Goal: Task Accomplishment & Management: Manage account settings

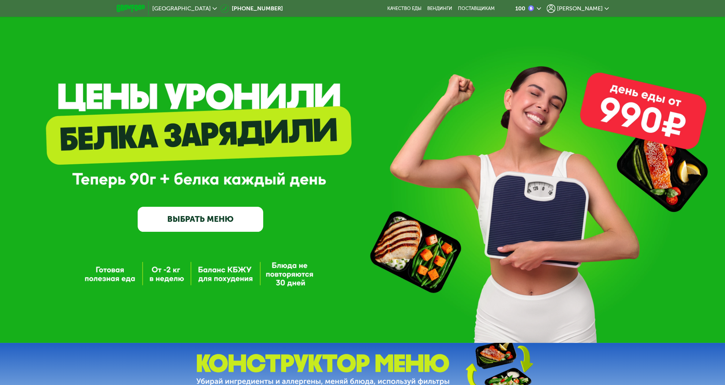
click at [534, 9] on img at bounding box center [531, 8] width 6 height 6
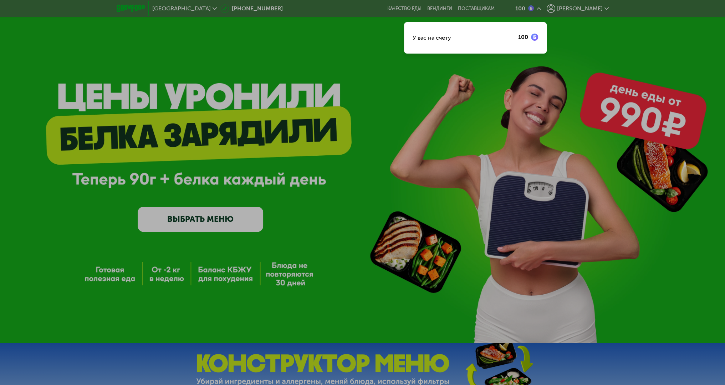
click at [645, 72] on div at bounding box center [362, 192] width 725 height 385
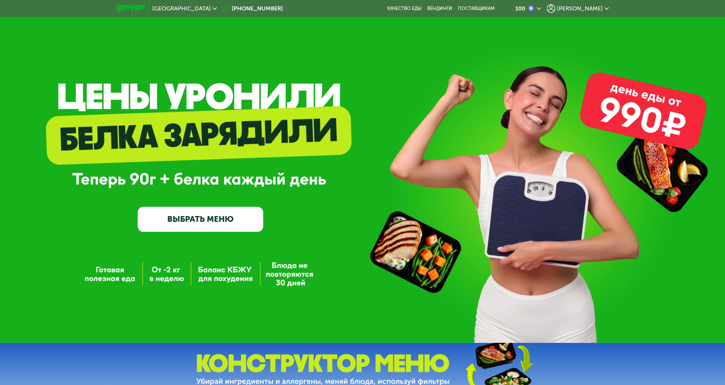
click at [588, 6] on span "[PERSON_NAME]" at bounding box center [580, 9] width 46 height 6
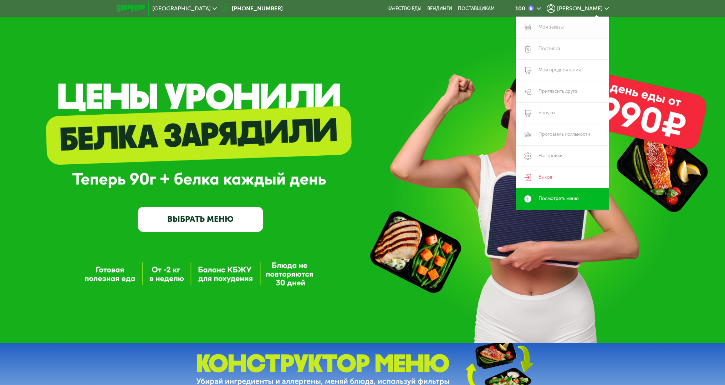
click at [558, 28] on link "Мои заказы" at bounding box center [562, 27] width 93 height 21
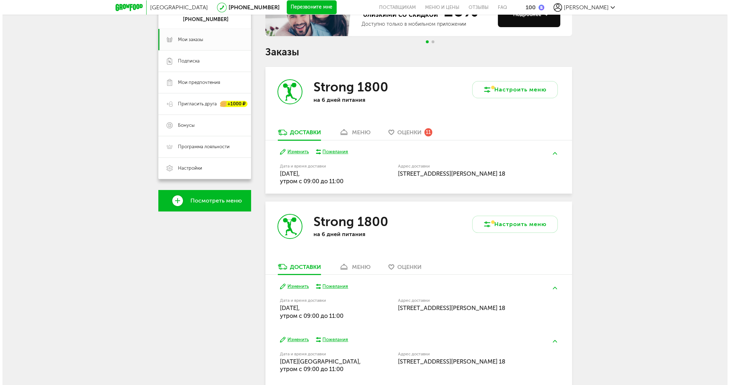
scroll to position [178, 0]
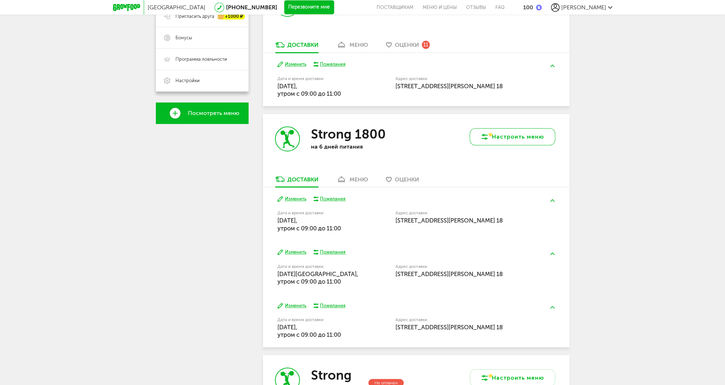
click at [525, 136] on button "Настроить меню" at bounding box center [513, 136] width 86 height 17
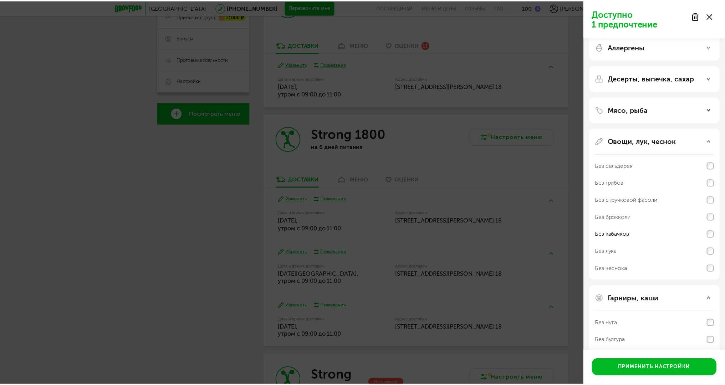
scroll to position [68, 0]
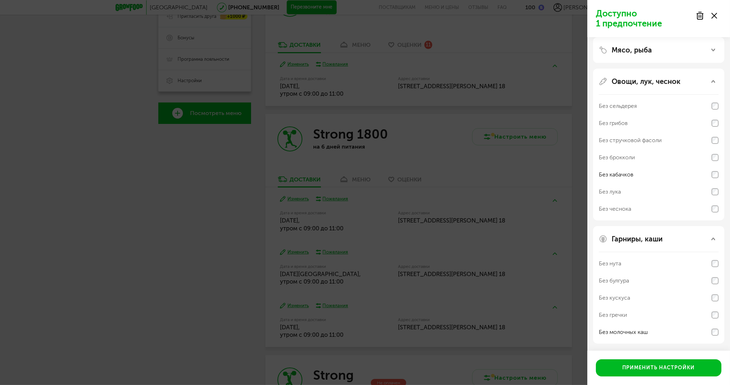
click at [715, 18] on icon at bounding box center [715, 16] width 6 height 6
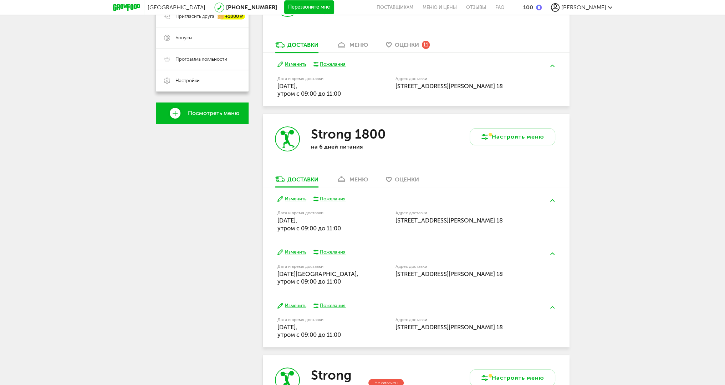
click at [353, 178] on div "меню" at bounding box center [359, 179] width 19 height 7
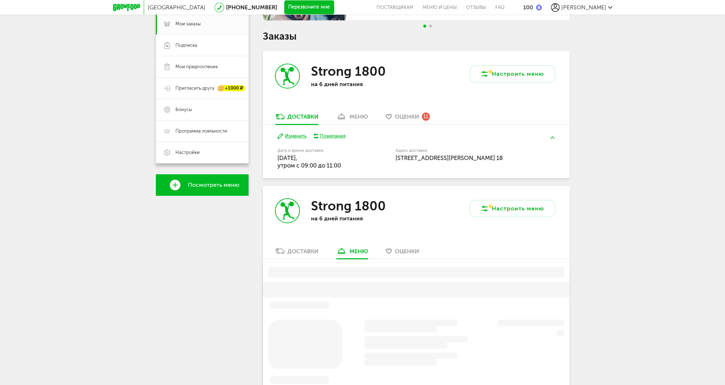
scroll to position [96, 0]
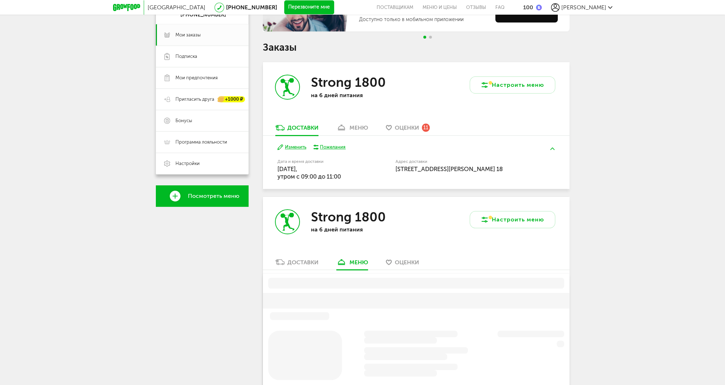
click at [356, 127] on div "меню" at bounding box center [359, 127] width 19 height 7
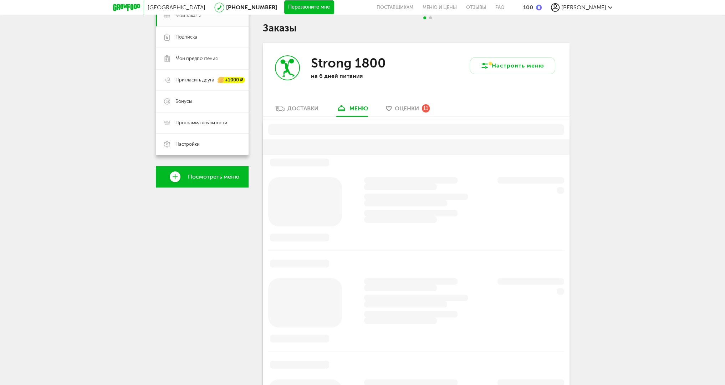
scroll to position [140, 0]
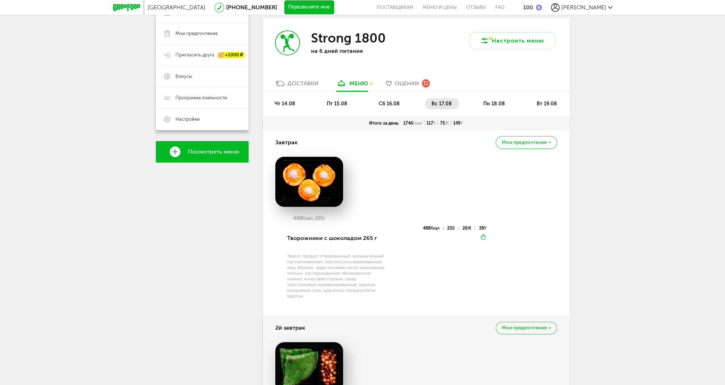
click at [485, 105] on span "пн 18.08" at bounding box center [494, 104] width 22 height 6
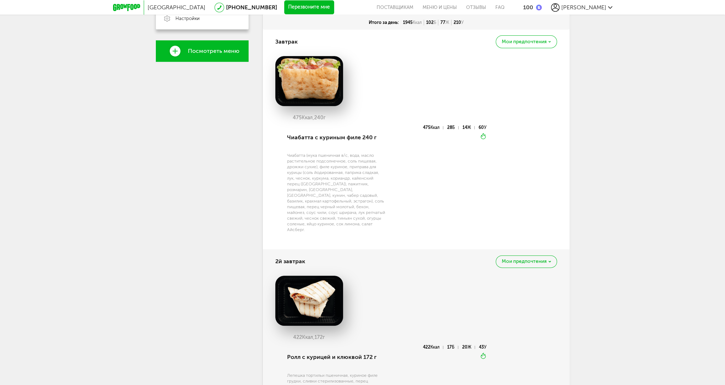
scroll to position [81, 0]
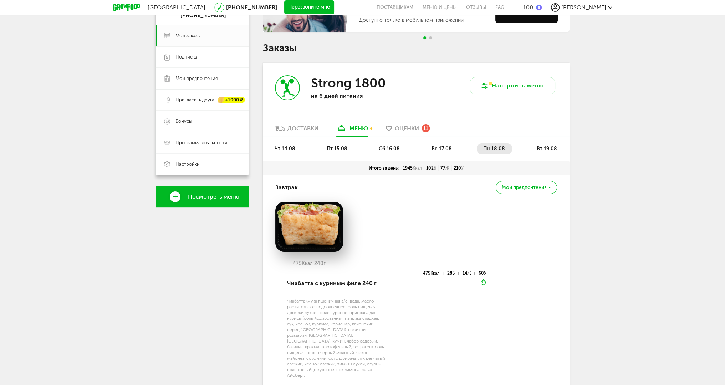
drag, startPoint x: 628, startPoint y: 251, endPoint x: 625, endPoint y: 139, distance: 112.4
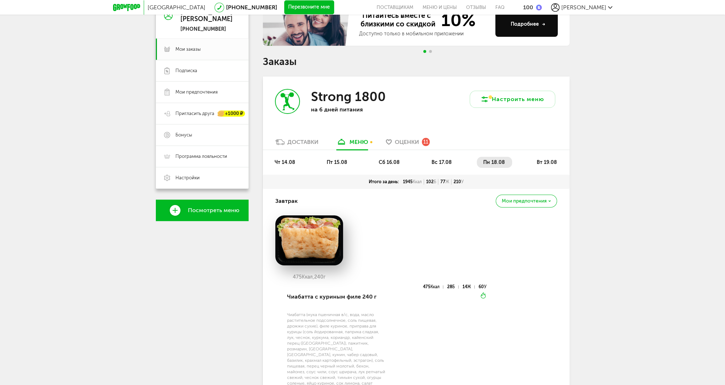
click at [553, 161] on span "вт 19.08" at bounding box center [546, 162] width 20 height 6
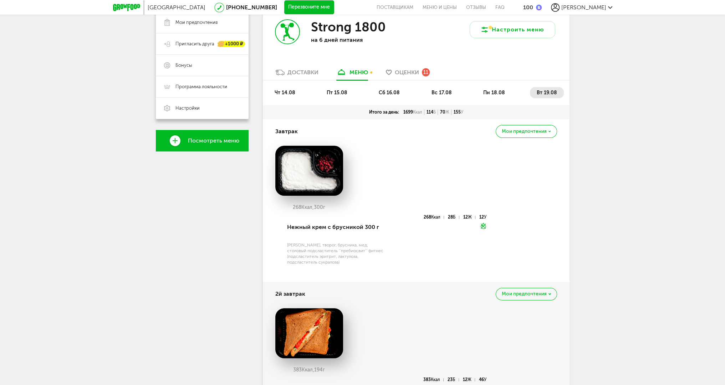
drag, startPoint x: 594, startPoint y: 161, endPoint x: 592, endPoint y: 213, distance: 52.1
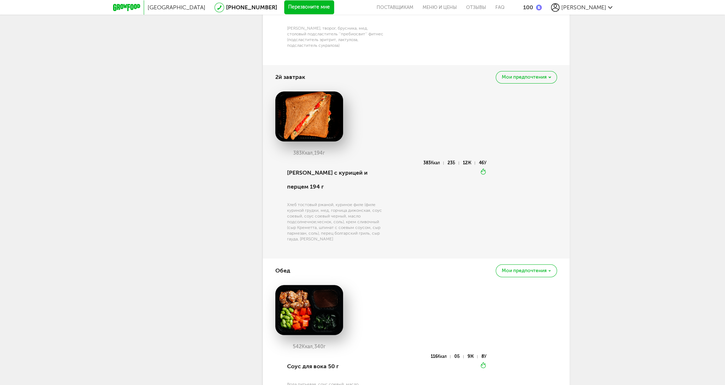
scroll to position [379, 0]
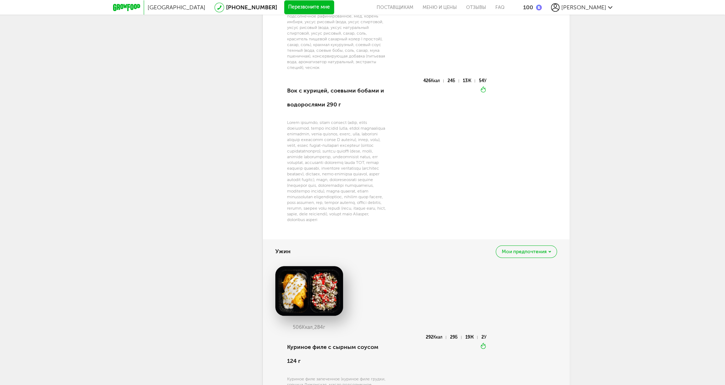
drag, startPoint x: 600, startPoint y: 181, endPoint x: 595, endPoint y: 262, distance: 81.5
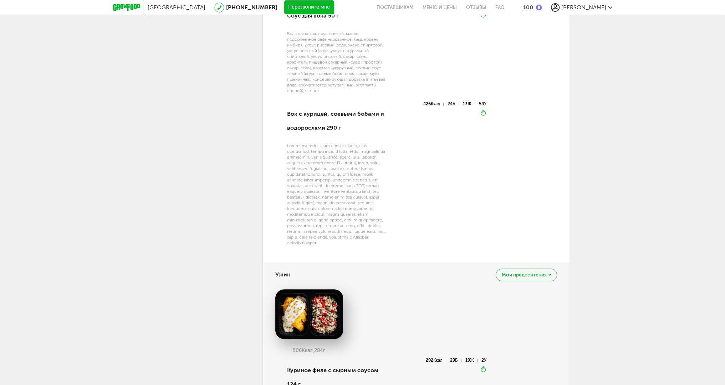
scroll to position [158, 0]
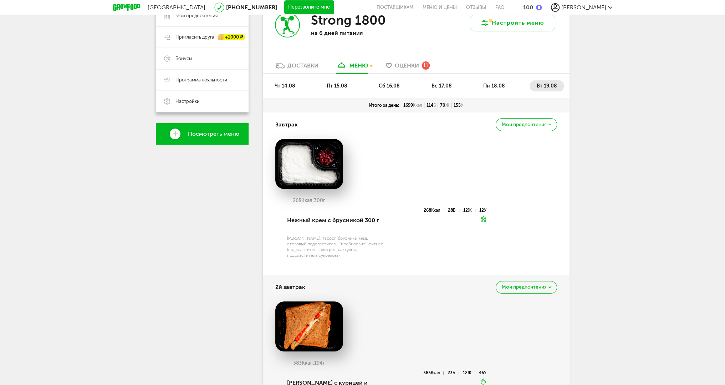
drag, startPoint x: 605, startPoint y: 283, endPoint x: 621, endPoint y: 129, distance: 154.5
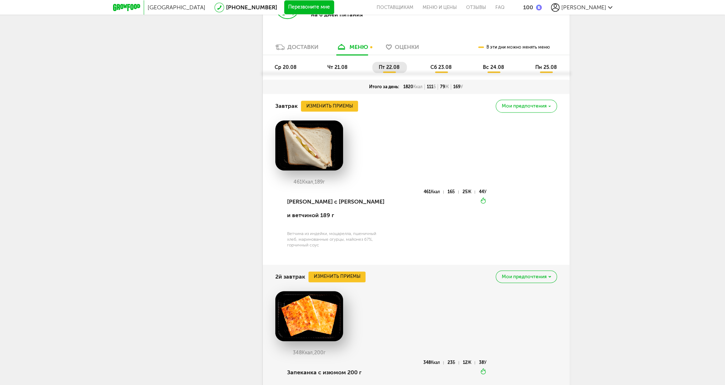
scroll to position [1248, 0]
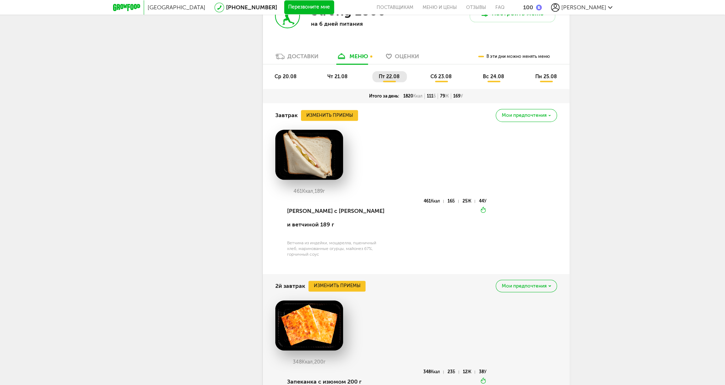
click at [297, 76] on li "ср 20.08" at bounding box center [286, 76] width 36 height 11
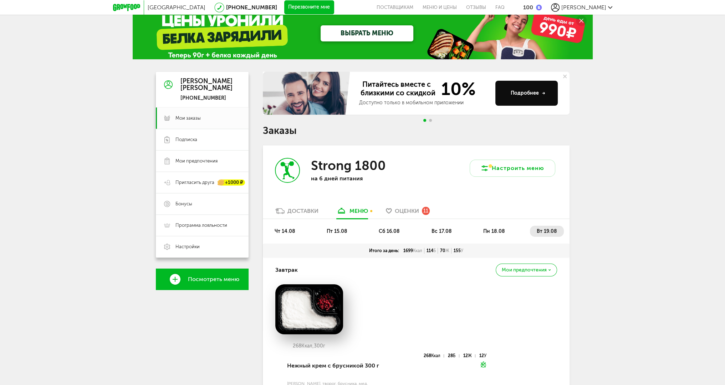
scroll to position [0, 0]
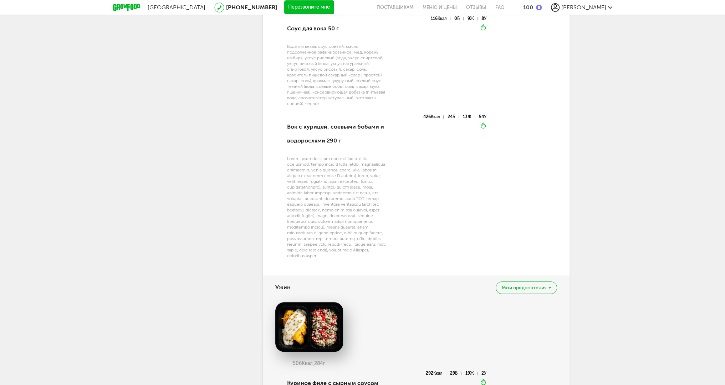
drag, startPoint x: 606, startPoint y: 222, endPoint x: 591, endPoint y: 293, distance: 73.0
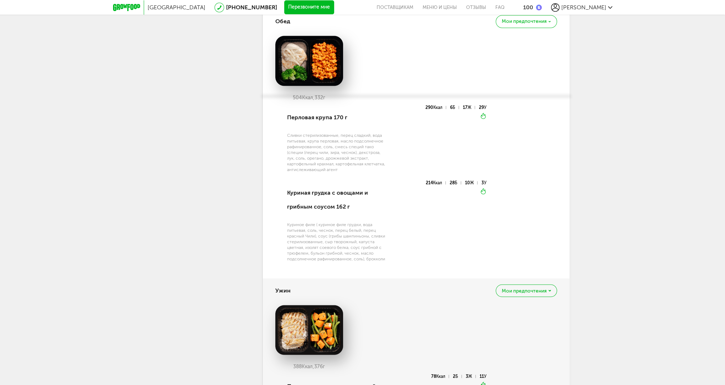
drag, startPoint x: 476, startPoint y: 256, endPoint x: 451, endPoint y: 178, distance: 81.3
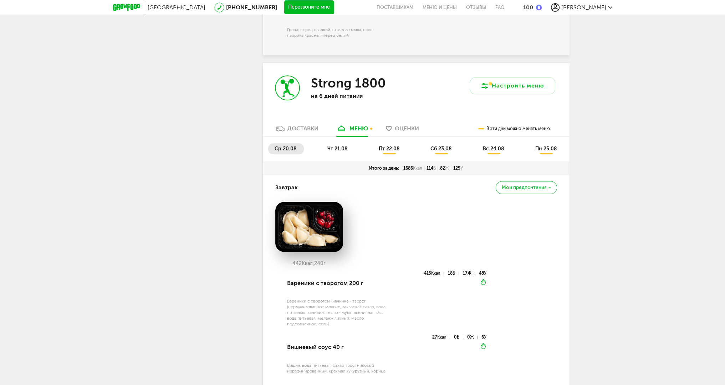
scroll to position [1092, 0]
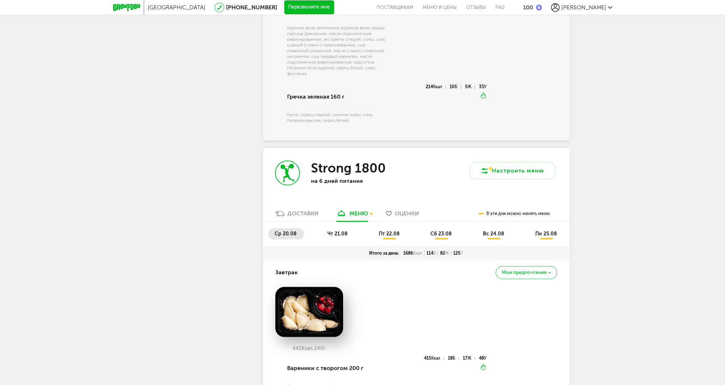
click at [338, 228] on li "чт 21.08" at bounding box center [338, 233] width 34 height 11
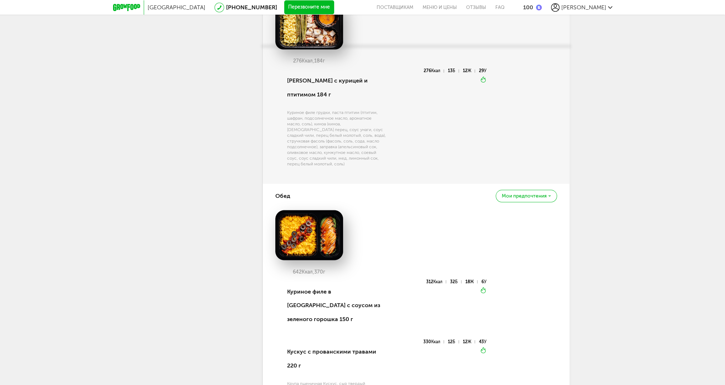
scroll to position [1662, 0]
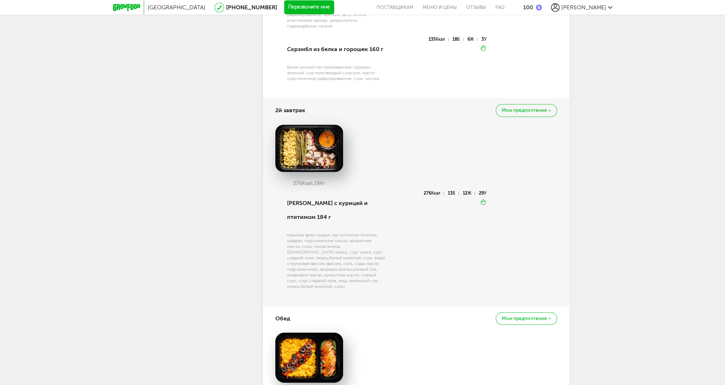
drag, startPoint x: 582, startPoint y: 273, endPoint x: 568, endPoint y: 148, distance: 125.7
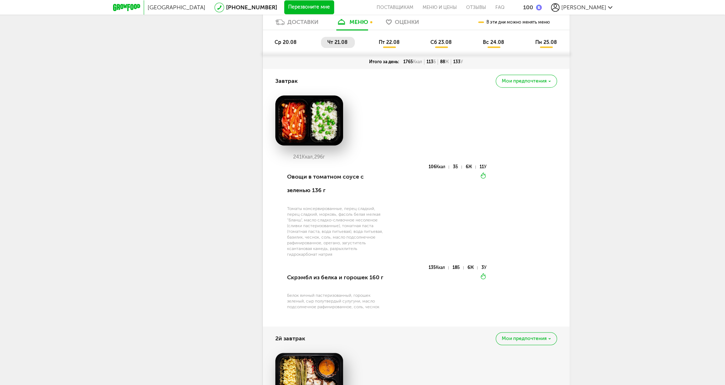
scroll to position [1176, 0]
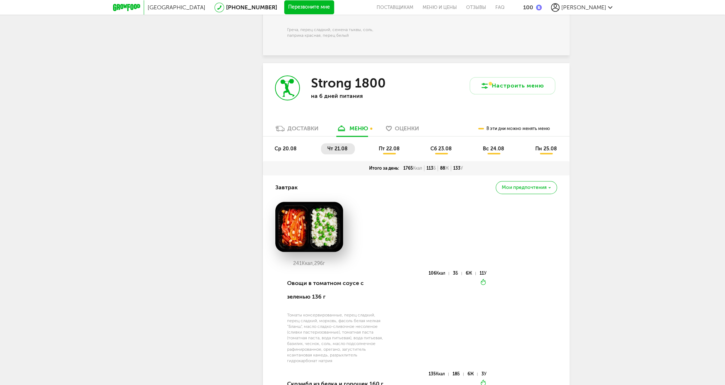
click at [398, 147] on span "пт 22.08" at bounding box center [389, 149] width 21 height 6
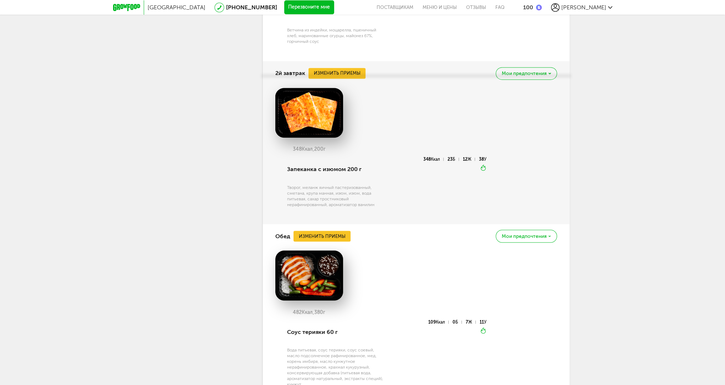
scroll to position [1640, 0]
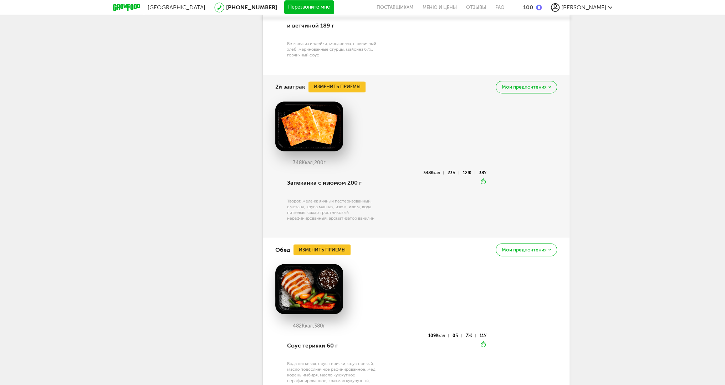
click at [341, 77] on div "2й завтрак Изменить приемы [PERSON_NAME] предпочтения" at bounding box center [416, 87] width 282 height 24
click at [341, 81] on button "Изменить приемы" at bounding box center [337, 86] width 57 height 11
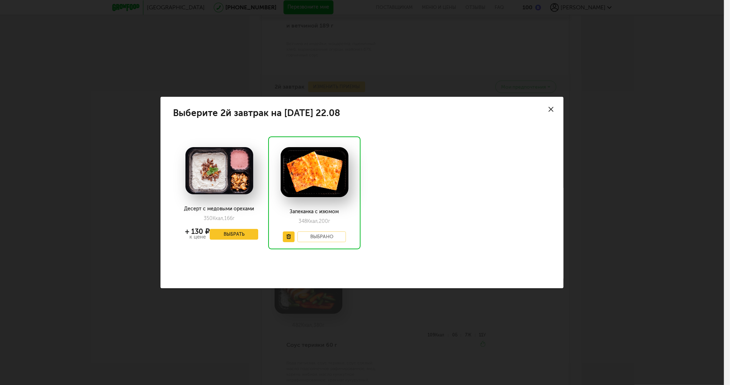
click at [554, 105] on div at bounding box center [551, 109] width 25 height 25
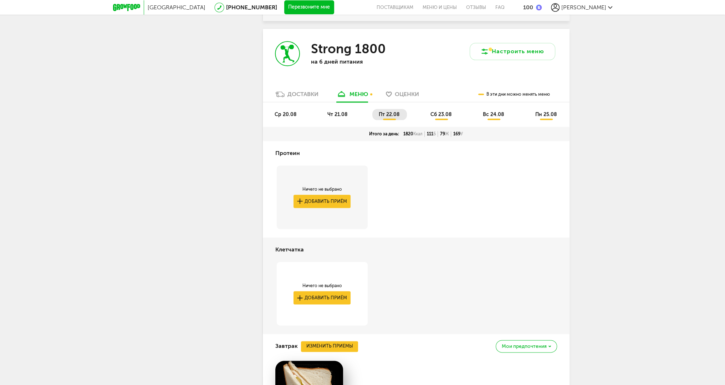
scroll to position [1141, 0]
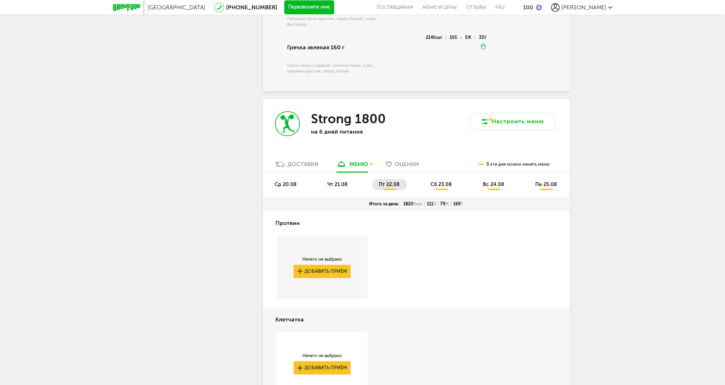
click at [436, 185] on li "сб 23.08" at bounding box center [441, 184] width 35 height 11
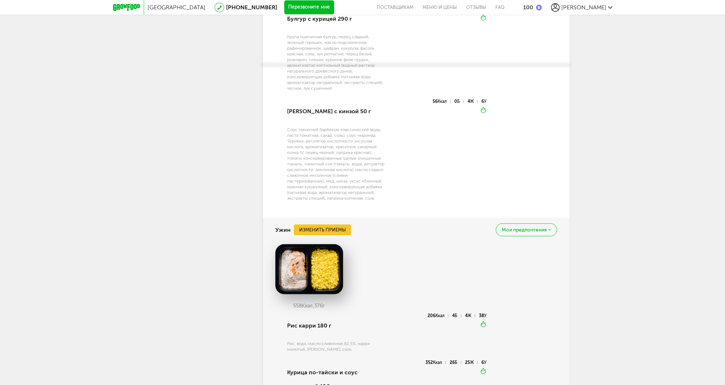
scroll to position [2068, 0]
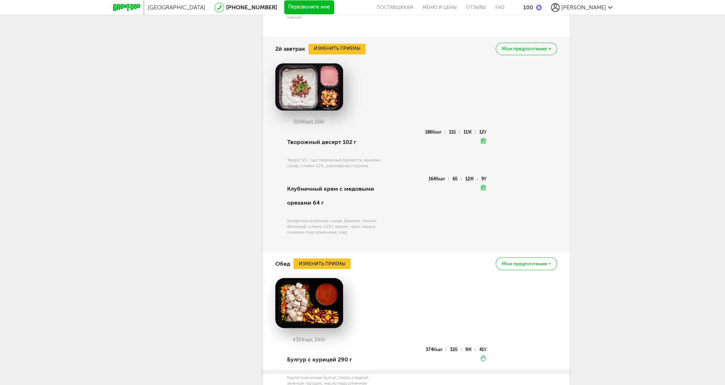
drag, startPoint x: 605, startPoint y: 225, endPoint x: 614, endPoint y: 125, distance: 99.9
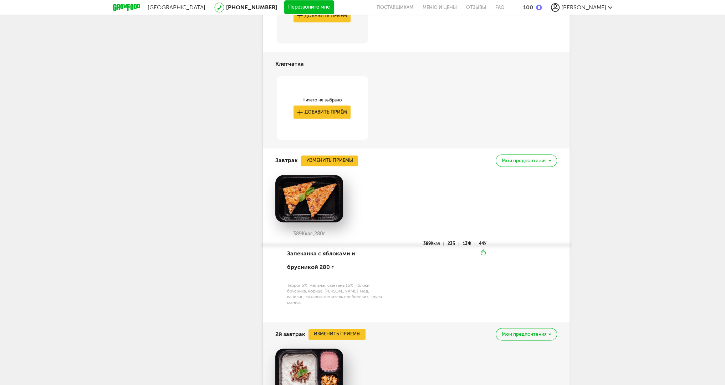
scroll to position [1380, 0]
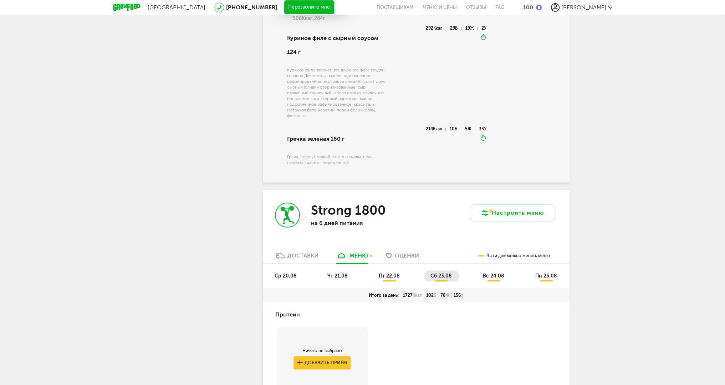
drag, startPoint x: 609, startPoint y: 235, endPoint x: 605, endPoint y: 118, distance: 116.7
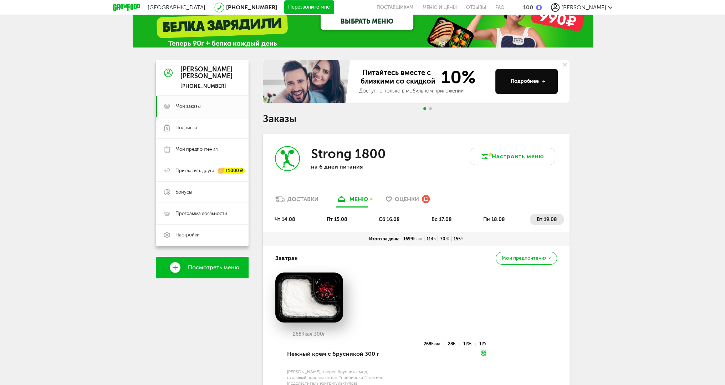
scroll to position [3, 0]
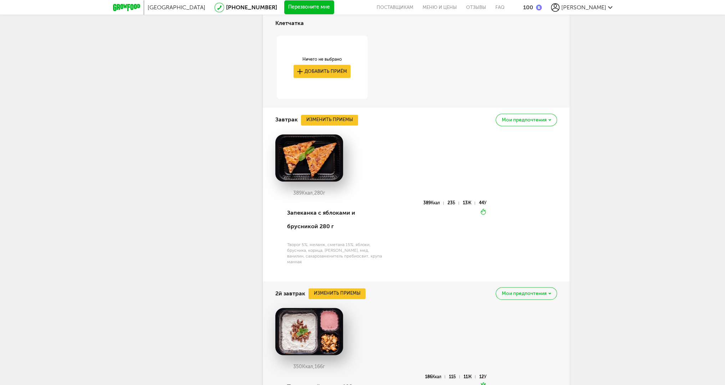
drag, startPoint x: 619, startPoint y: 157, endPoint x: 602, endPoint y: 275, distance: 119.3
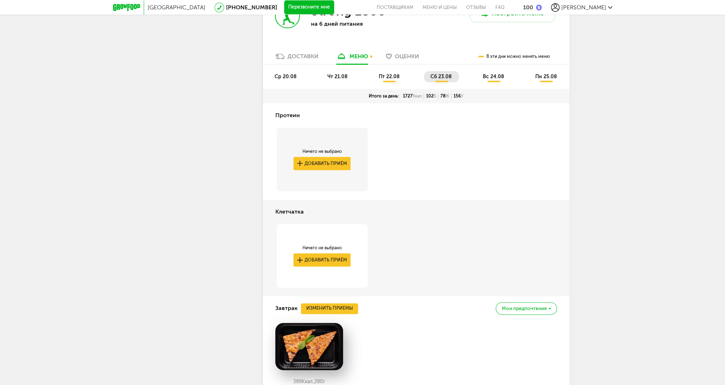
scroll to position [1236, 0]
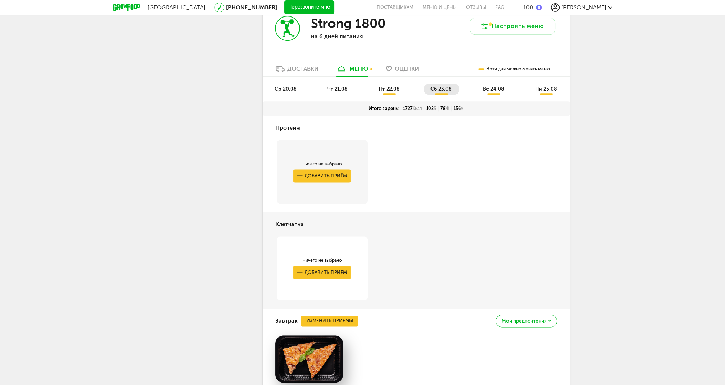
click at [494, 88] on span "вс 24.08" at bounding box center [493, 89] width 21 height 6
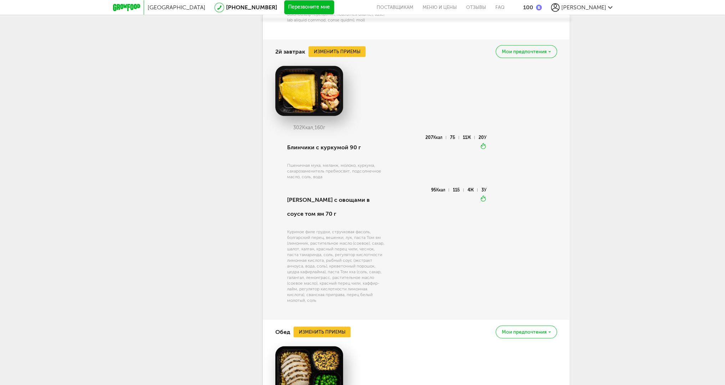
scroll to position [1878, 0]
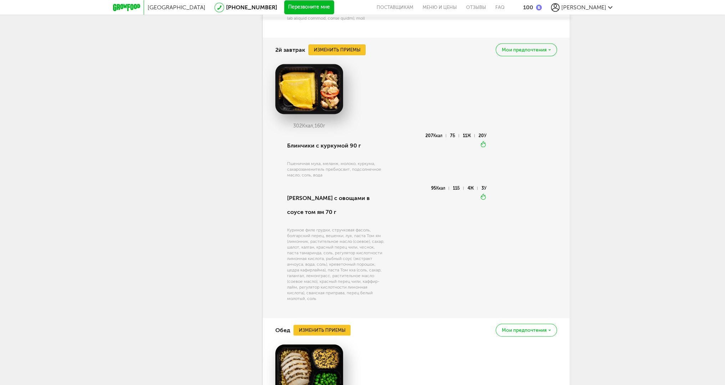
click at [326, 55] on button "Изменить приемы" at bounding box center [337, 50] width 57 height 11
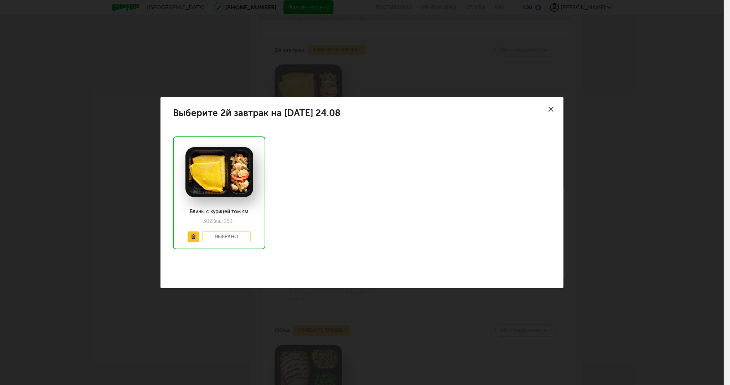
click at [376, 78] on div "Выберите 2й завтрак на [DATE] 24.08 Блины с курицей том ям 302 Ккал, 160 г Выбр…" at bounding box center [362, 192] width 724 height 385
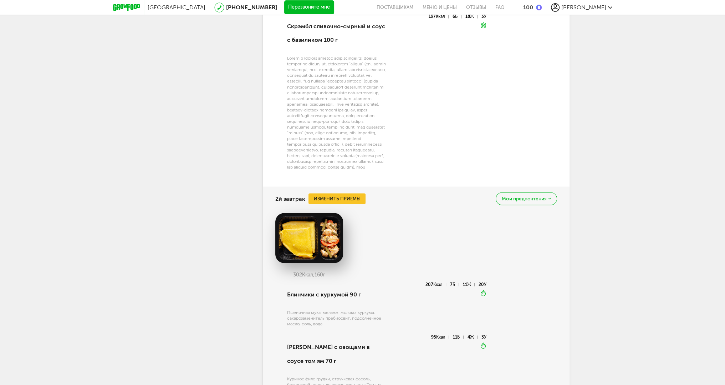
drag, startPoint x: 616, startPoint y: 265, endPoint x: 587, endPoint y: 146, distance: 122.5
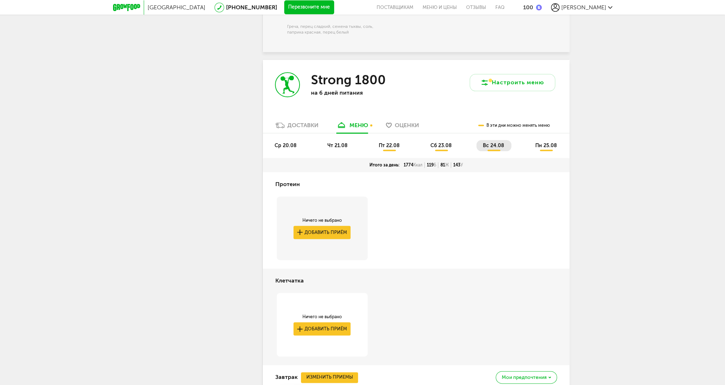
scroll to position [1173, 0]
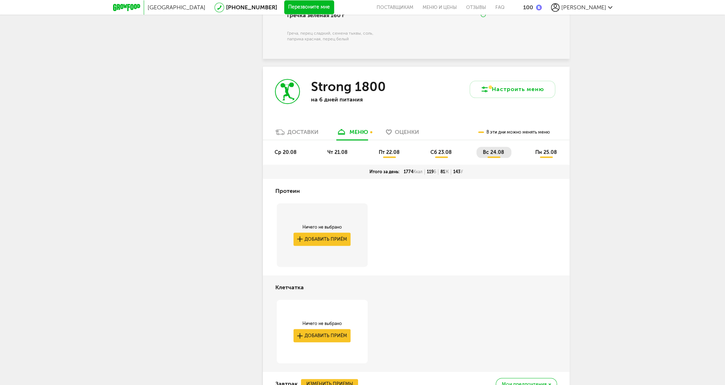
click at [546, 152] on span "пн 25.08" at bounding box center [546, 152] width 22 height 6
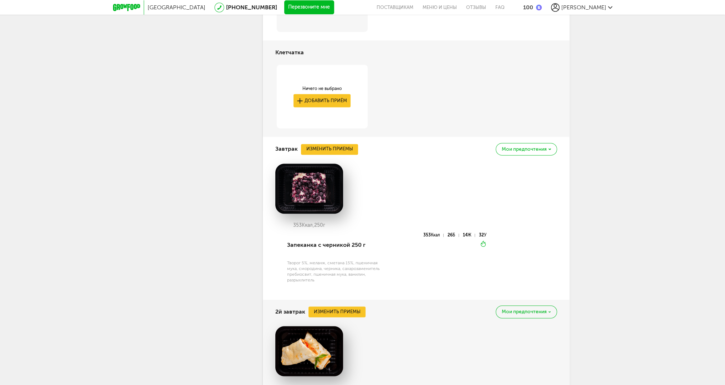
scroll to position [1244, 0]
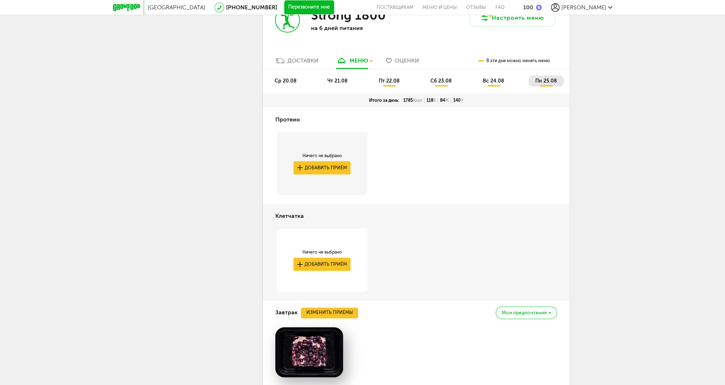
click at [384, 78] on span "пт 22.08" at bounding box center [389, 81] width 21 height 6
click at [299, 60] on div "Доставки" at bounding box center [303, 60] width 31 height 7
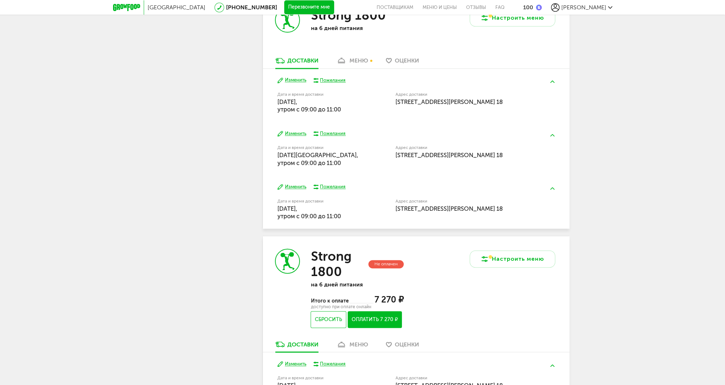
click at [294, 132] on button "Изменить" at bounding box center [292, 133] width 29 height 7
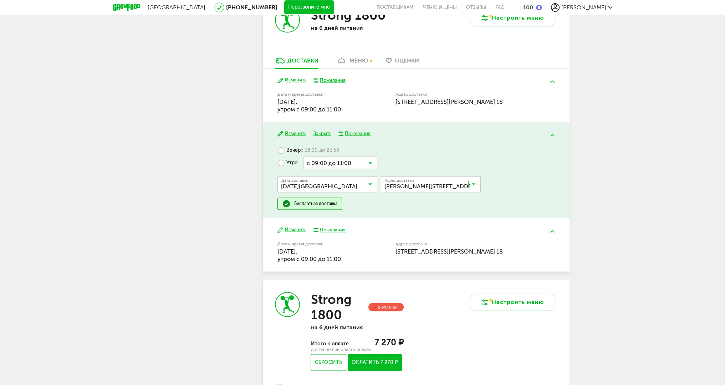
click at [342, 163] on input "Search for option" at bounding box center [340, 162] width 74 height 12
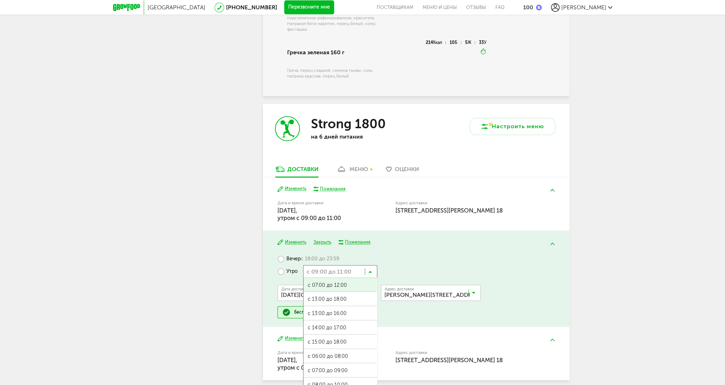
scroll to position [1316, 0]
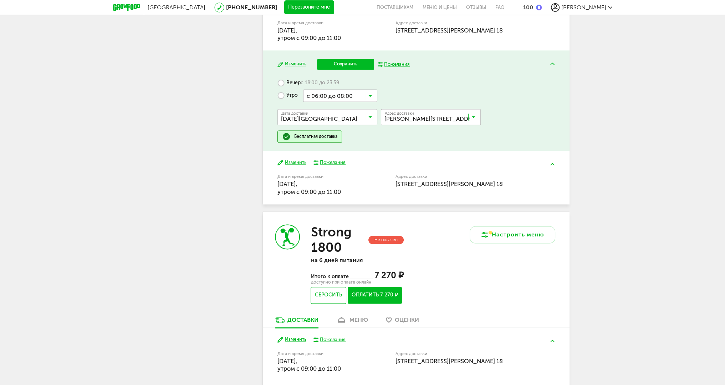
click at [349, 177] on span "с 06:00 до 08:00" at bounding box center [340, 180] width 73 height 15
click at [292, 83] on label "Вечер с 18:00 до 23:59" at bounding box center [309, 83] width 62 height 12
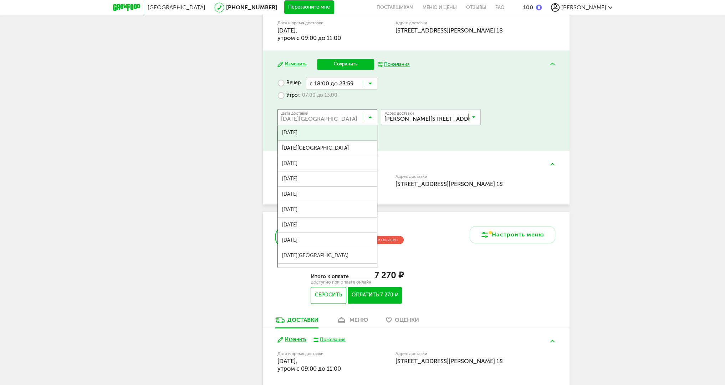
click at [301, 113] on input "Search for option" at bounding box center [329, 118] width 100 height 12
click at [323, 130] on span "[DATE]" at bounding box center [327, 132] width 99 height 15
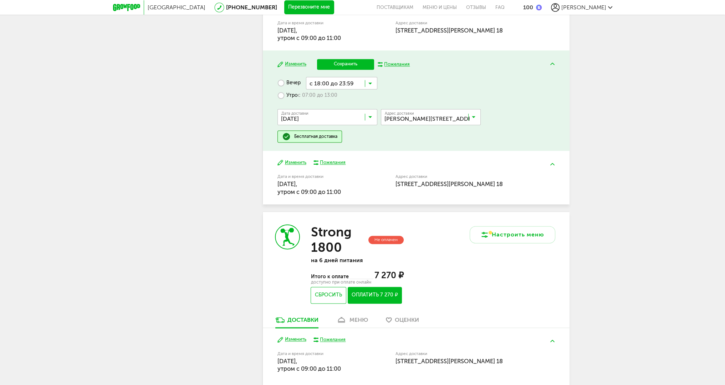
click at [362, 82] on input "Search for option" at bounding box center [341, 83] width 71 height 12
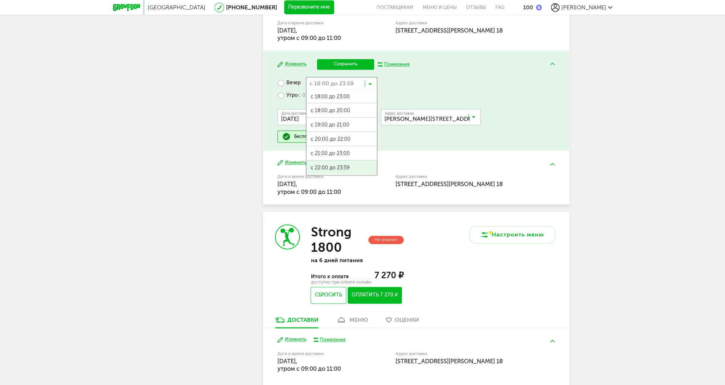
scroll to position [0, 0]
click at [348, 166] on span "с 22:00 до 23:59" at bounding box center [341, 168] width 71 height 15
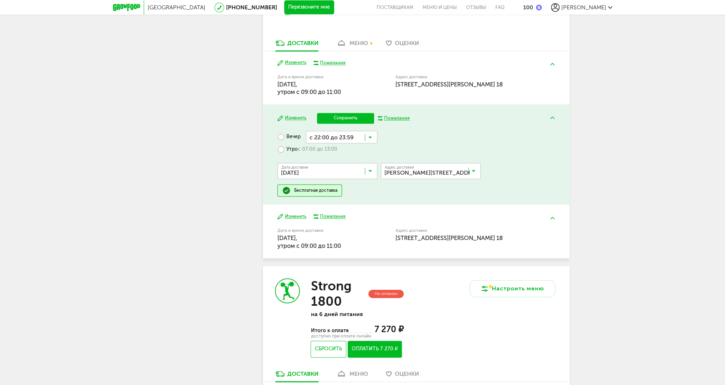
scroll to position [1244, 0]
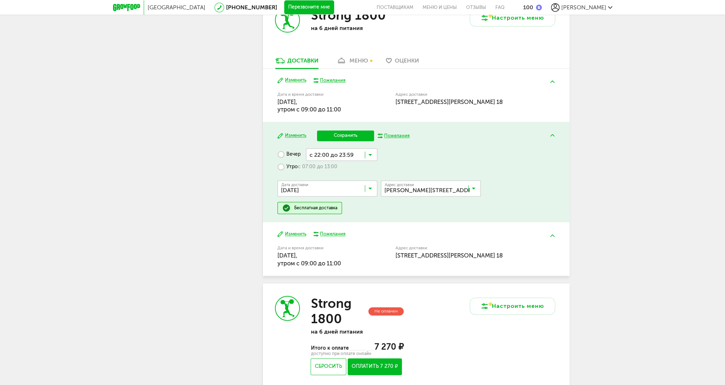
click at [346, 132] on button "Сохранить" at bounding box center [345, 135] width 57 height 11
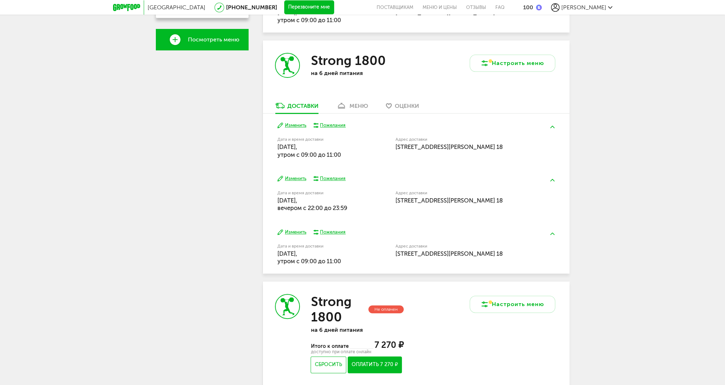
scroll to position [246, 0]
